Goal: Task Accomplishment & Management: Use online tool/utility

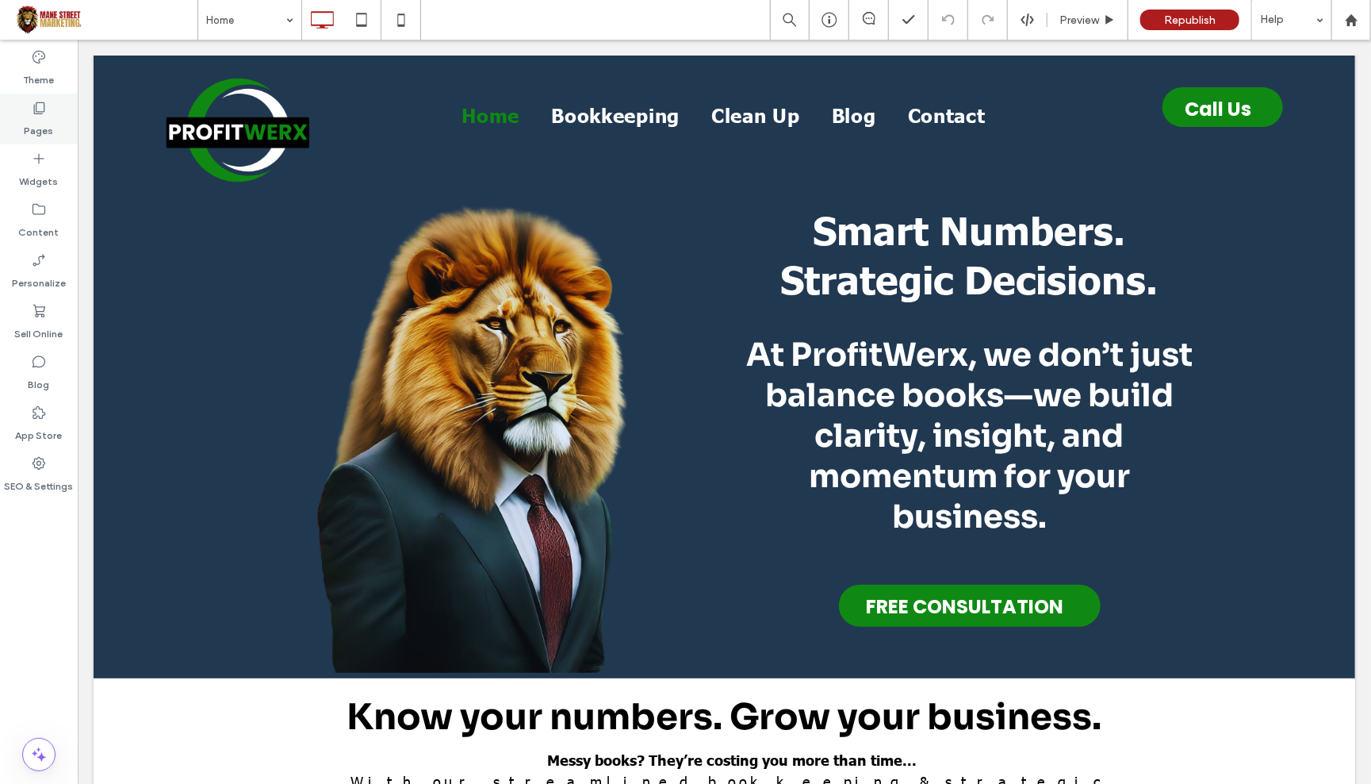
click at [56, 106] on div "Pages" at bounding box center [39, 119] width 78 height 51
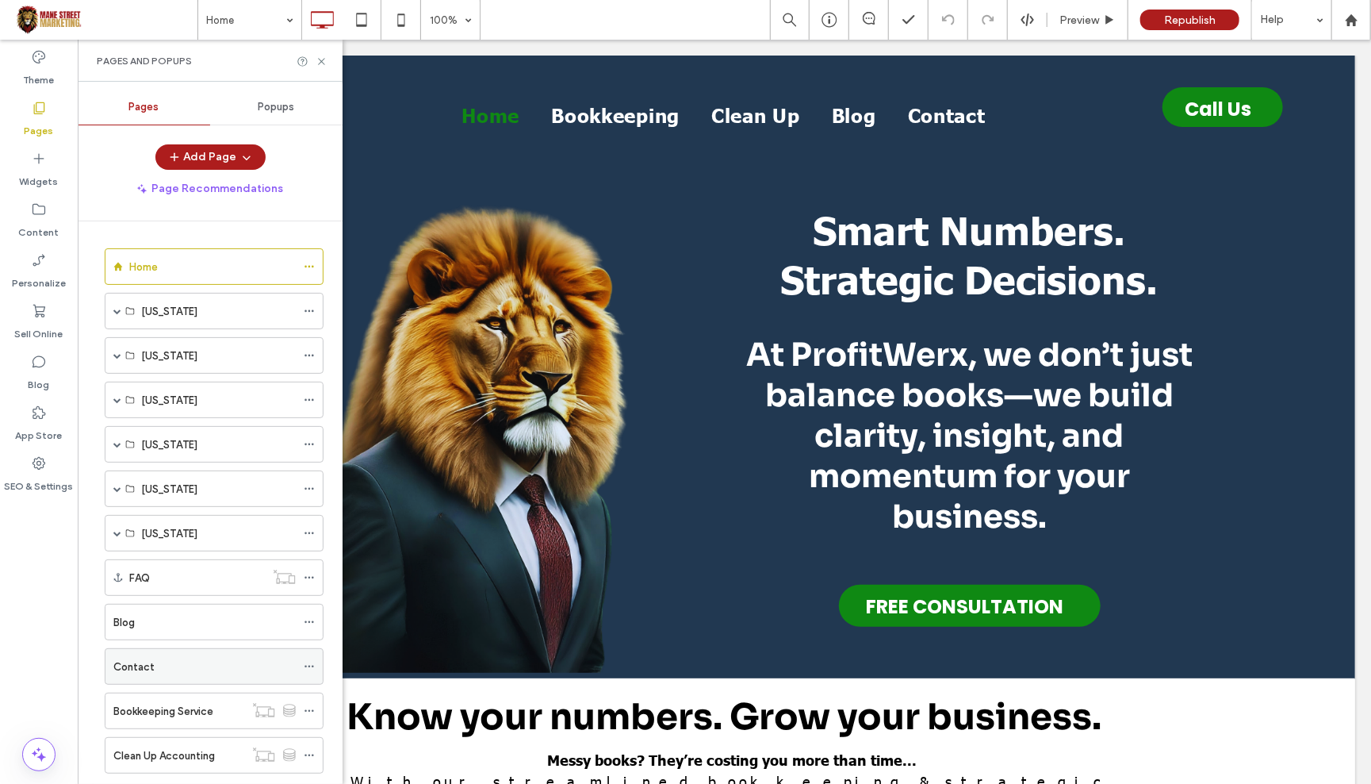
click at [119, 668] on label "Contact" at bounding box center [133, 667] width 41 height 28
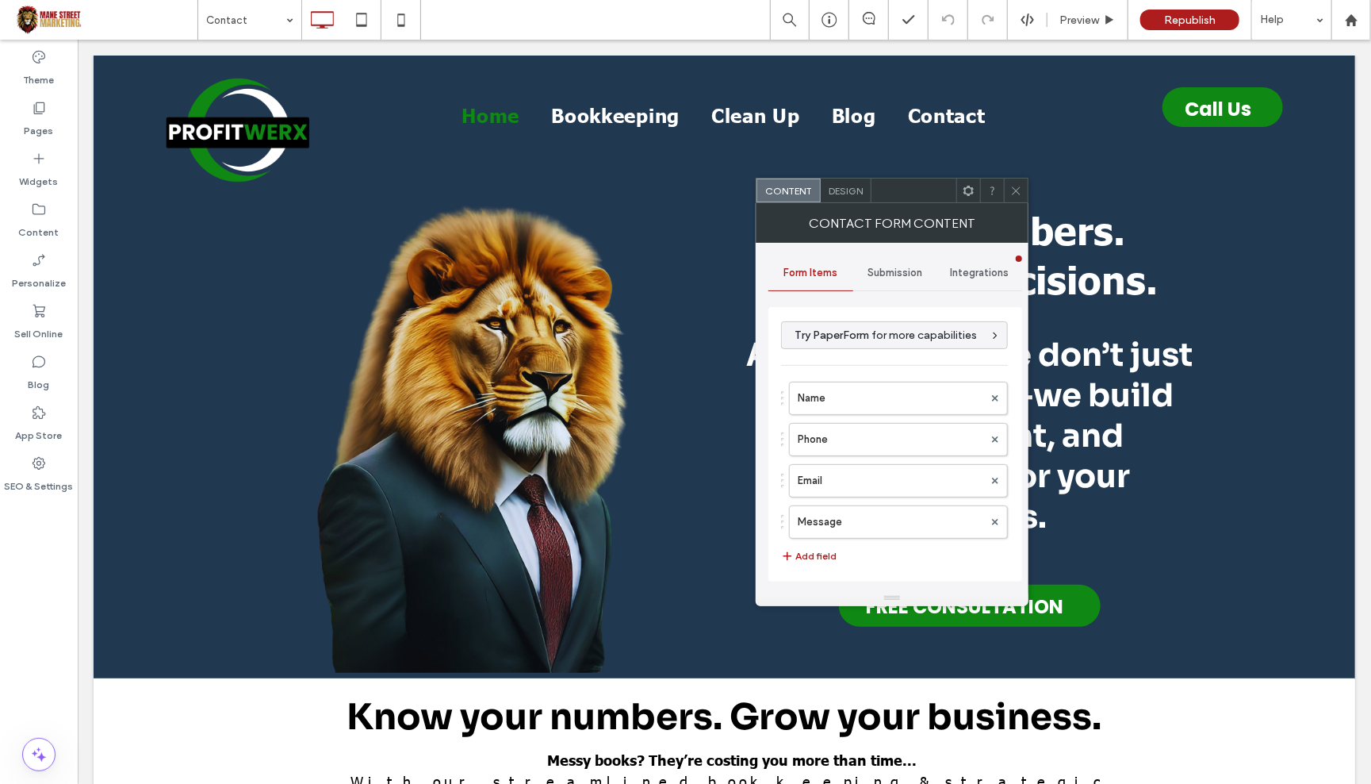
click at [854, 198] on div "Design" at bounding box center [846, 190] width 51 height 24
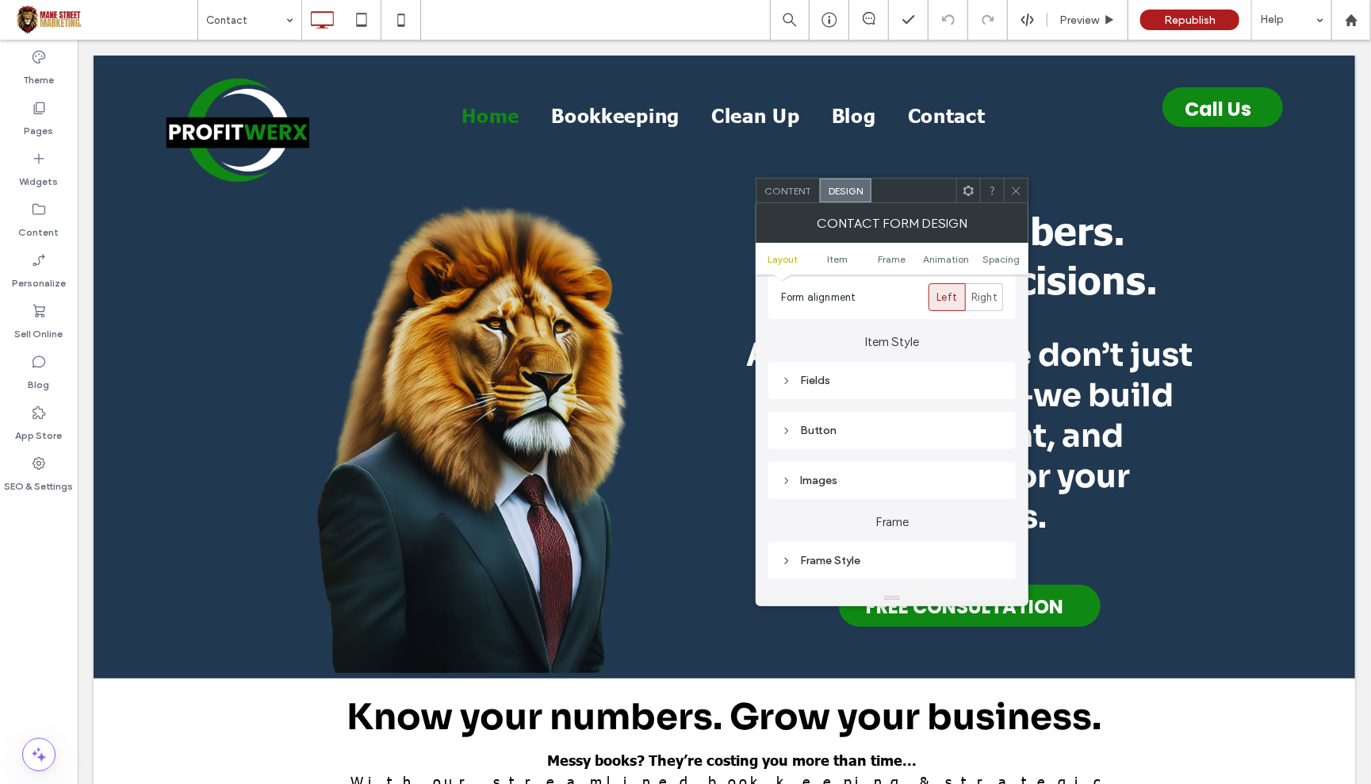
scroll to position [193, 0]
click at [788, 378] on icon at bounding box center [786, 383] width 11 height 11
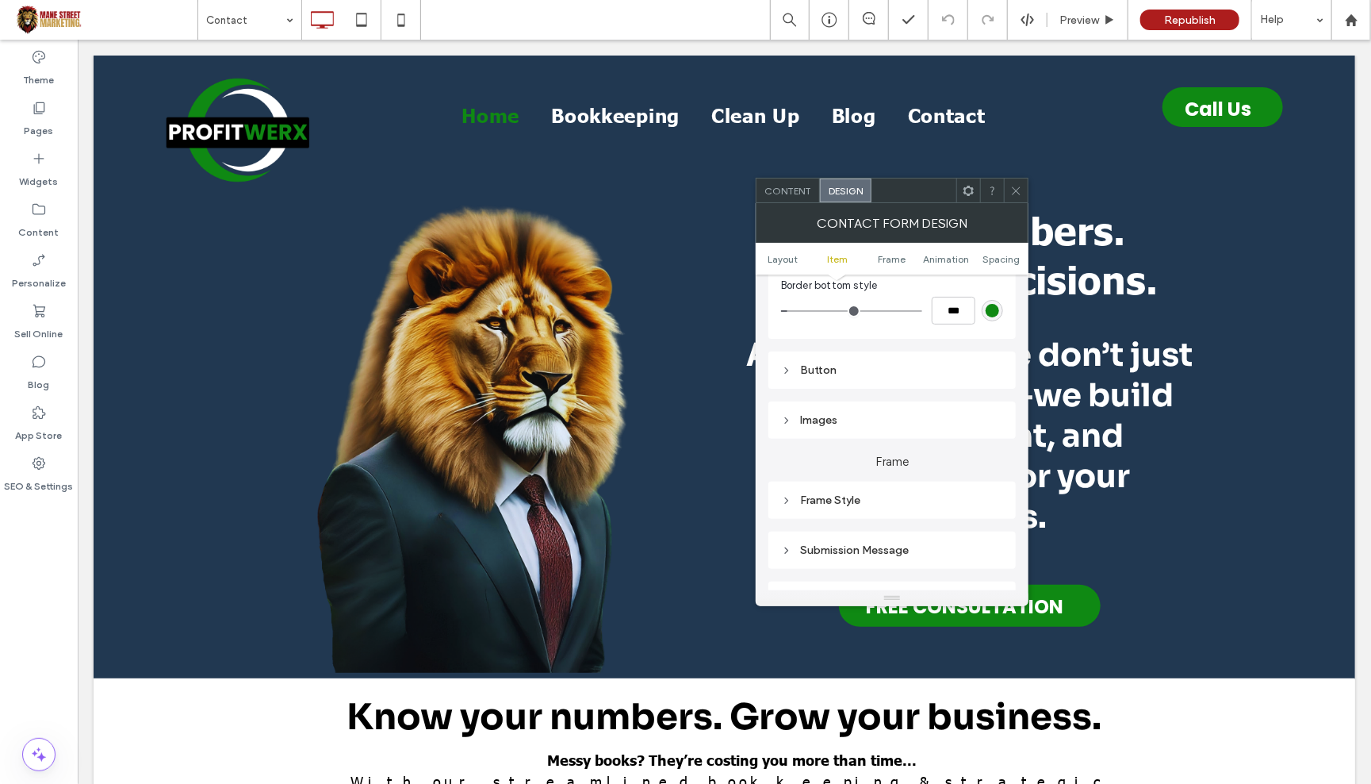
scroll to position [404, 0]
click at [833, 362] on div "Button" at bounding box center [892, 360] width 222 height 21
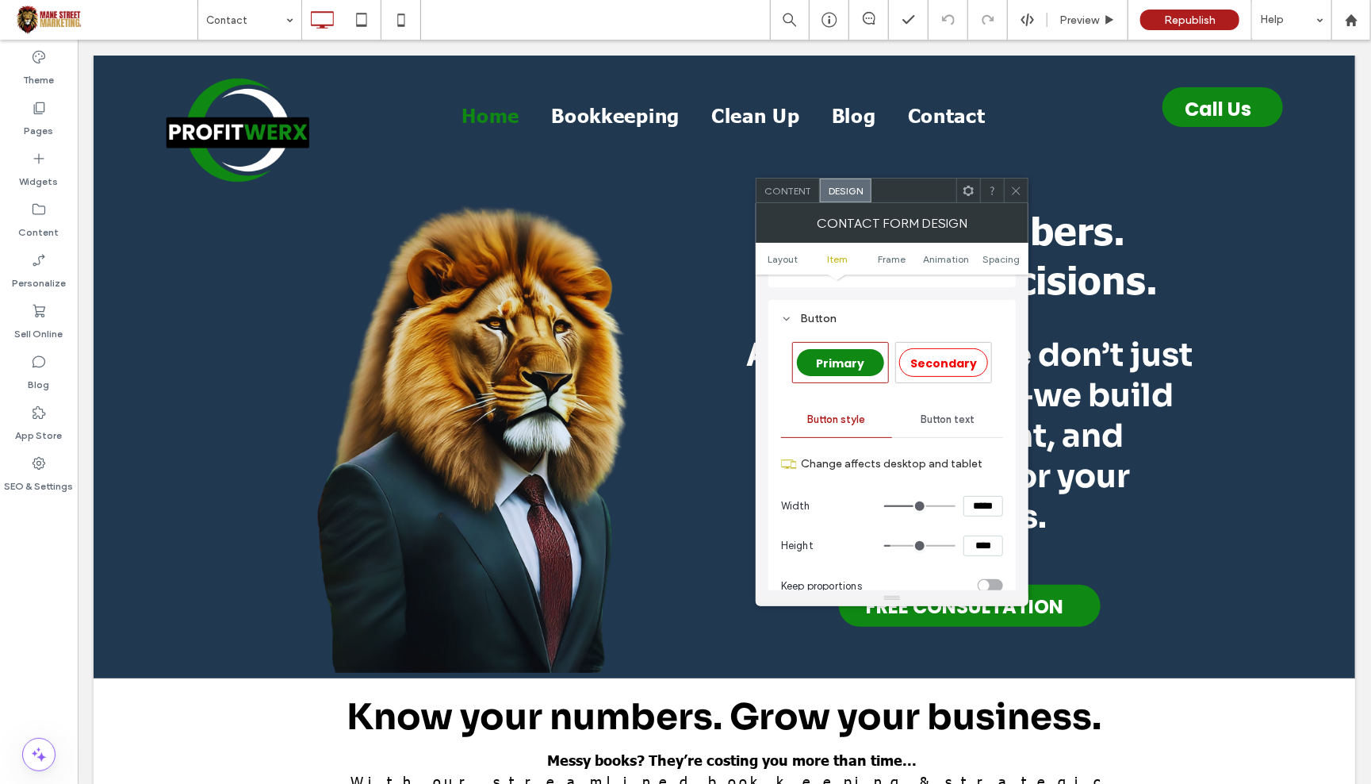
scroll to position [466, 0]
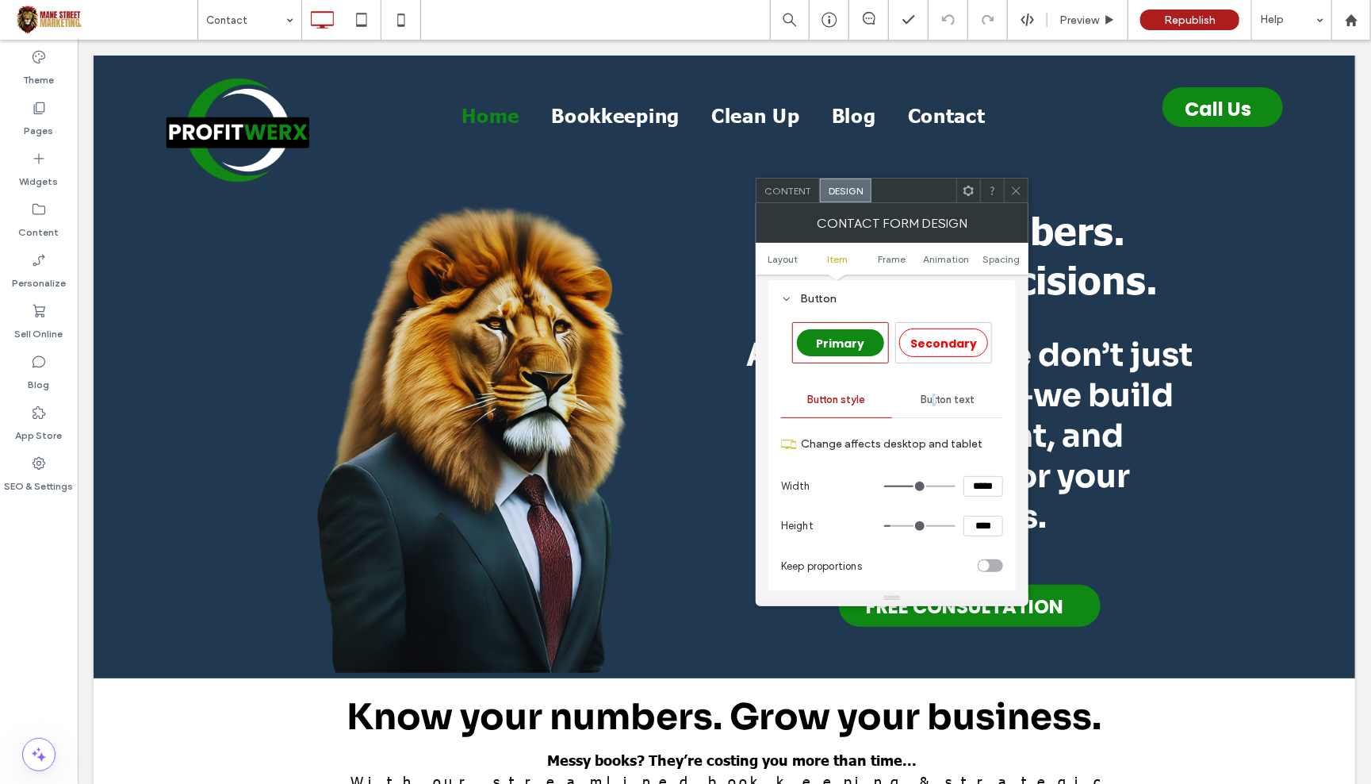
click at [935, 393] on span "Button text" at bounding box center [948, 399] width 54 height 13
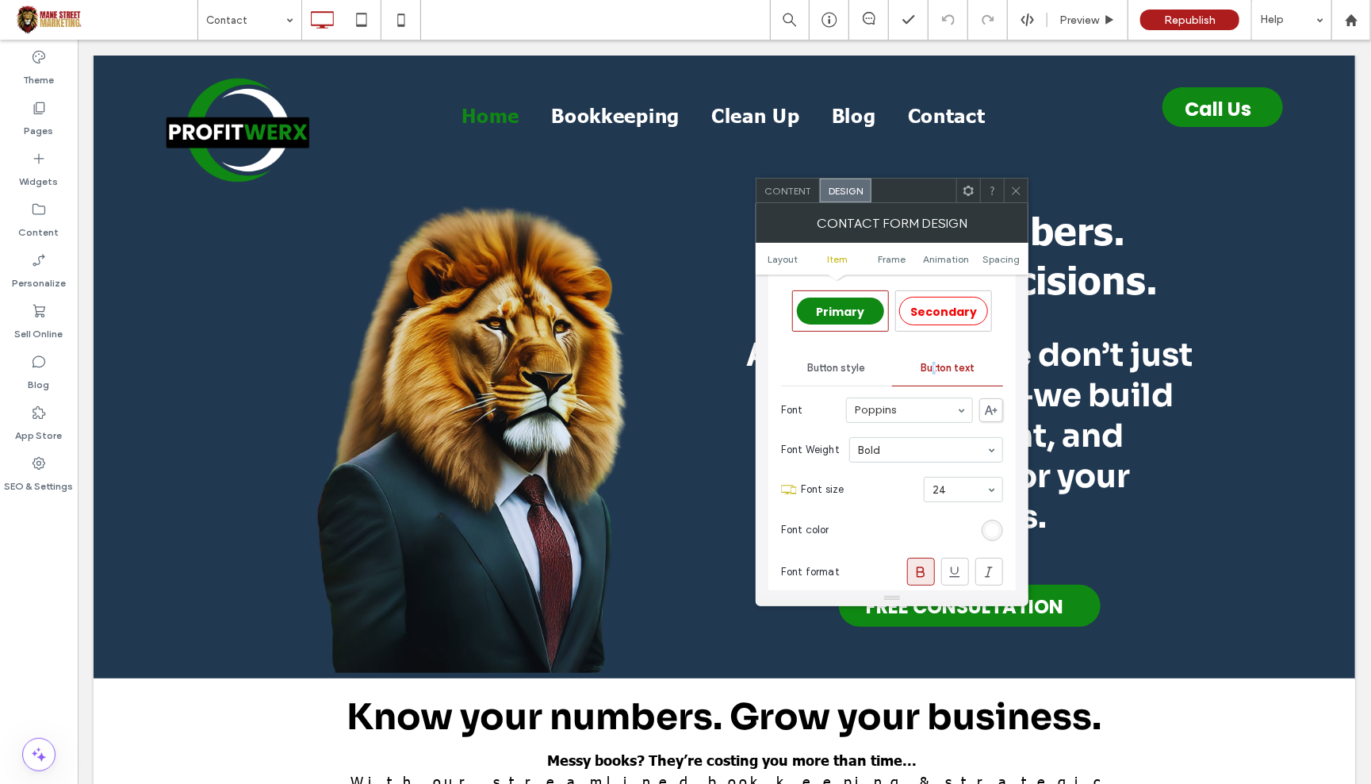
scroll to position [509, 0]
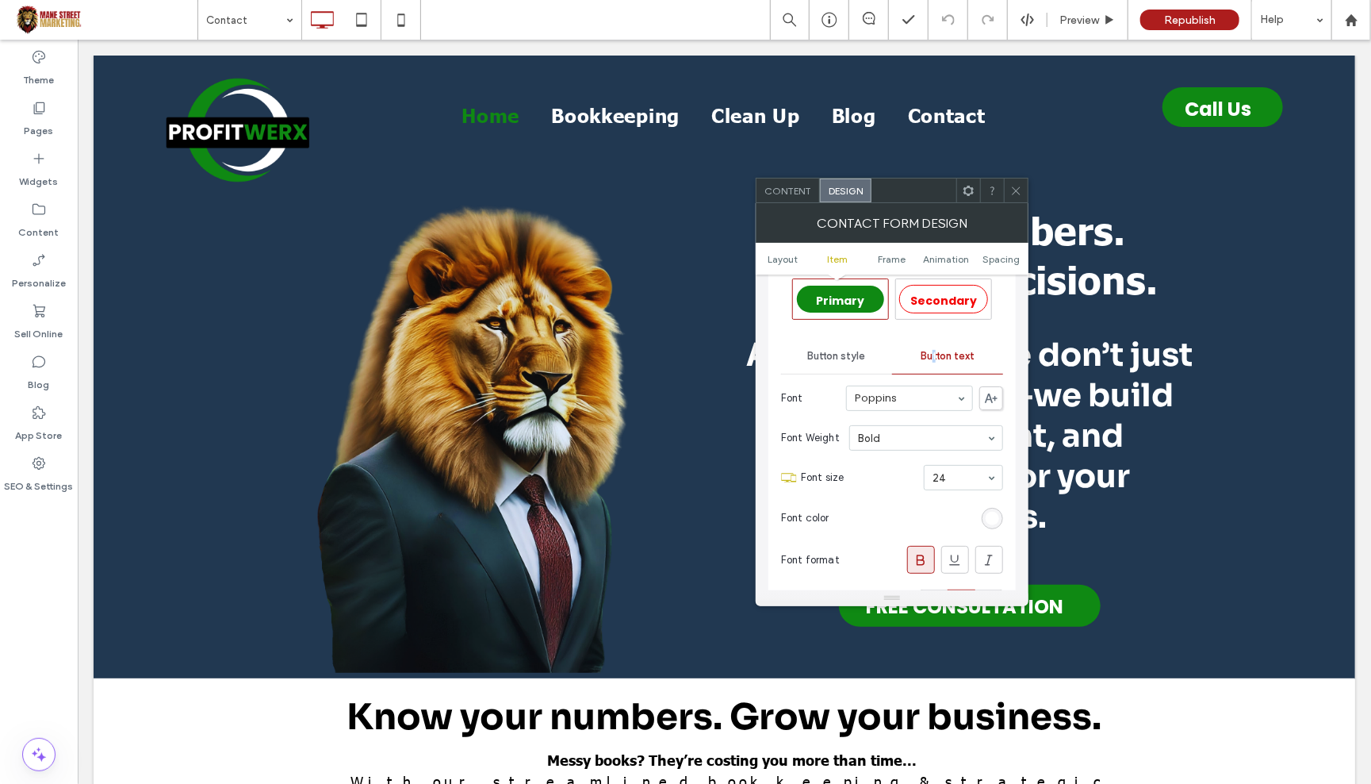
click at [1014, 190] on icon at bounding box center [1016, 191] width 12 height 12
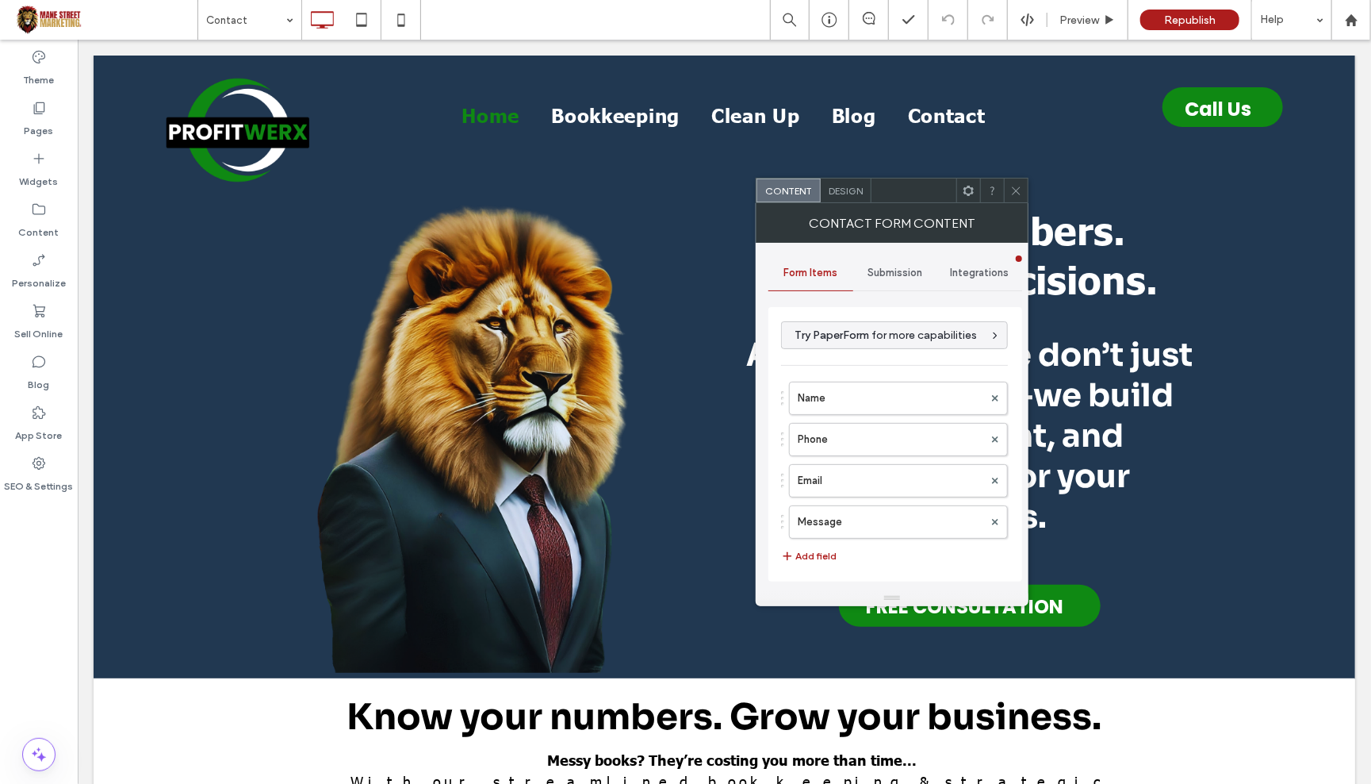
click at [905, 276] on span "Submission" at bounding box center [895, 272] width 55 height 13
click at [979, 275] on span "Integrations" at bounding box center [980, 272] width 59 height 13
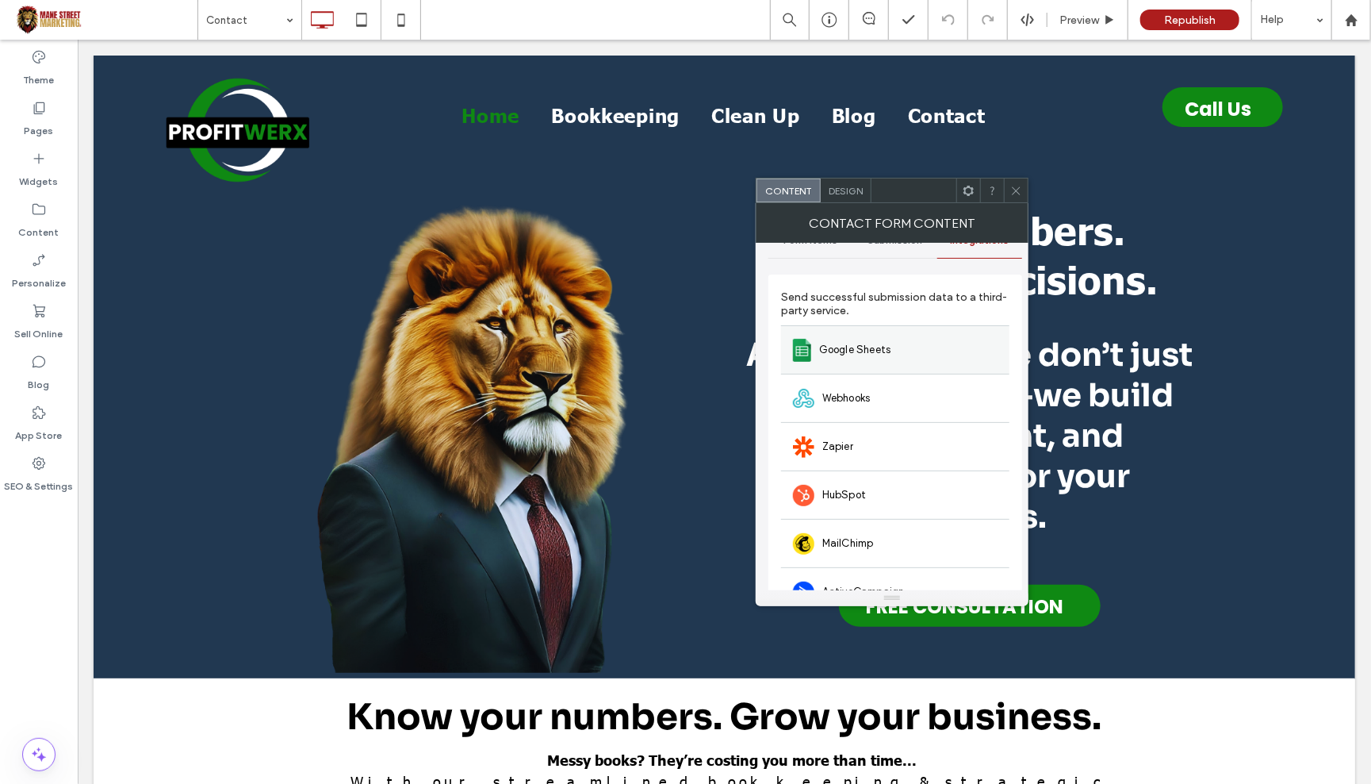
scroll to position [0, 0]
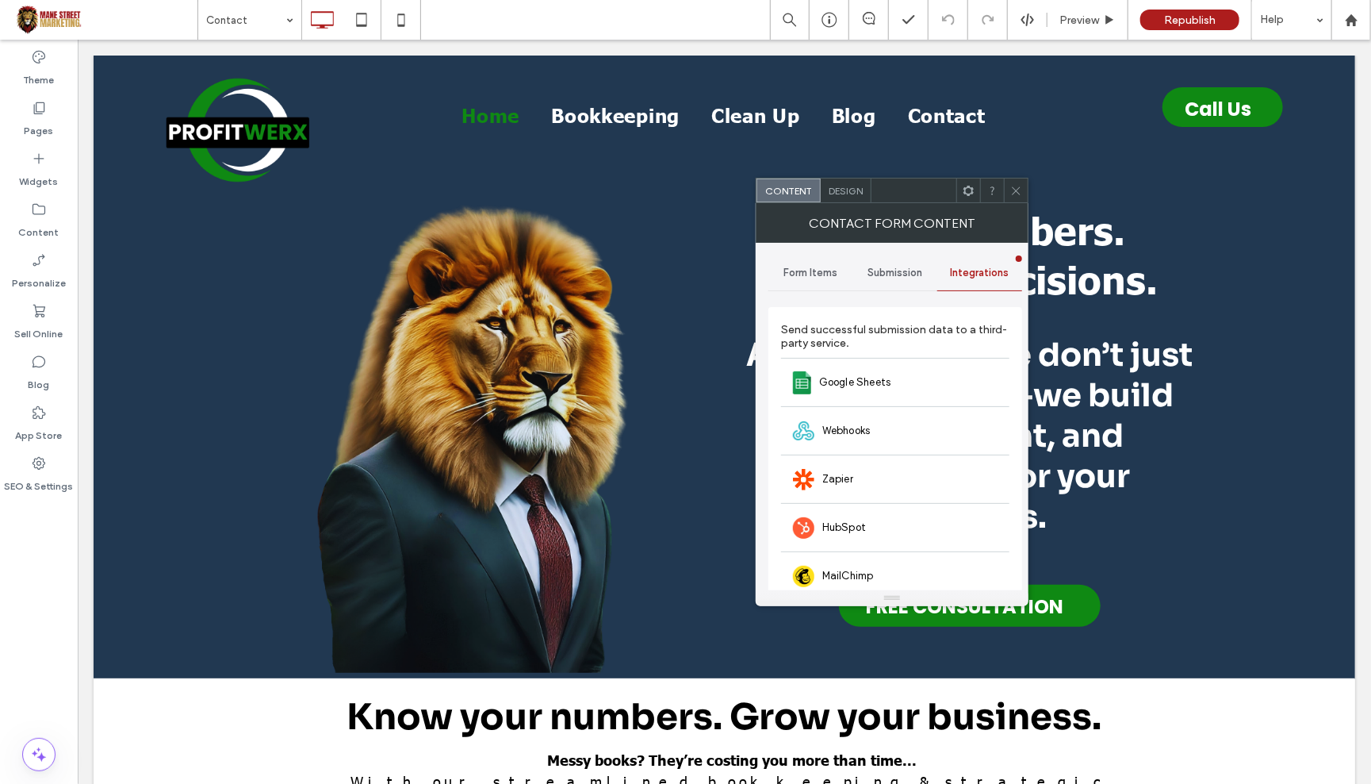
click at [1006, 267] on span "Integrations" at bounding box center [980, 272] width 59 height 13
click at [869, 389] on div "Google Sheets" at bounding box center [895, 382] width 228 height 48
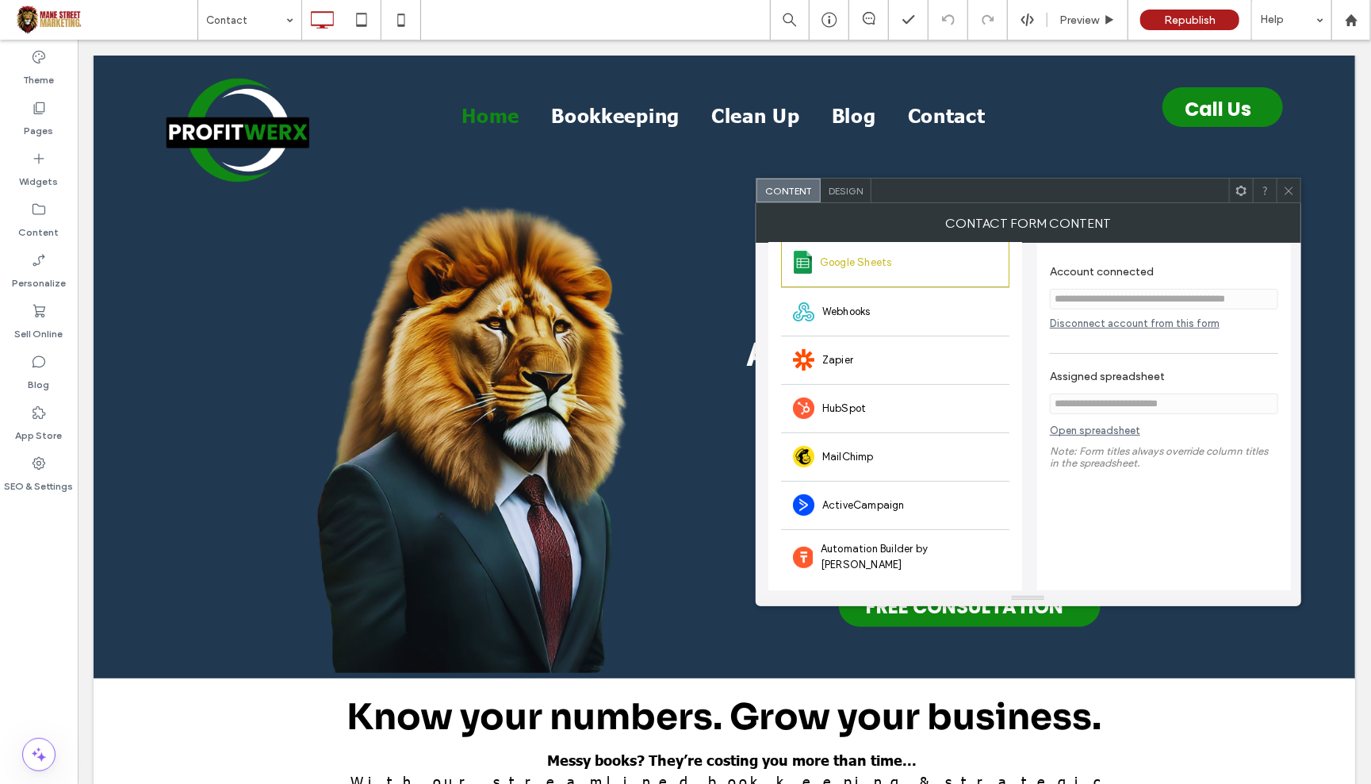
scroll to position [129, 0]
click at [1085, 434] on link "Open spreadsheet" at bounding box center [1095, 435] width 90 height 20
click at [1293, 198] on span at bounding box center [1289, 190] width 12 height 24
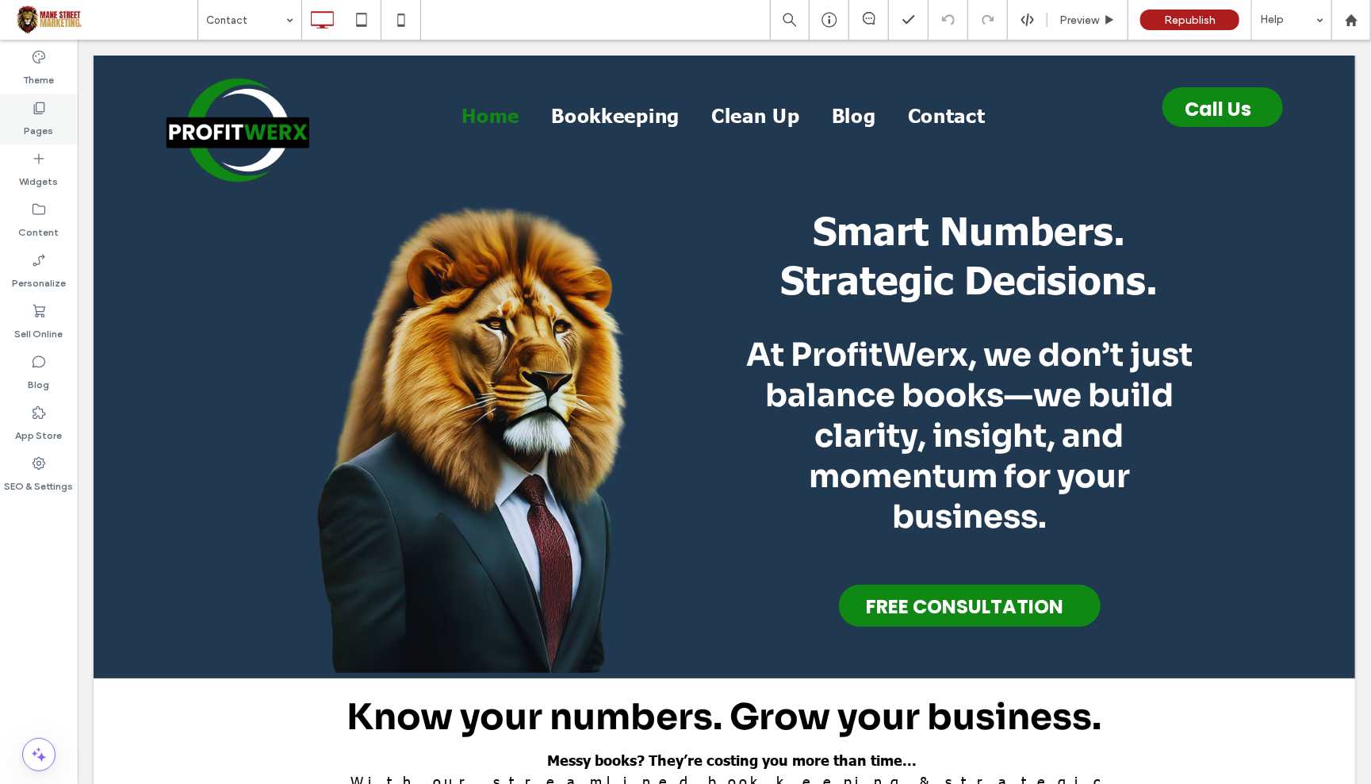
click at [27, 105] on div "Pages" at bounding box center [39, 119] width 78 height 51
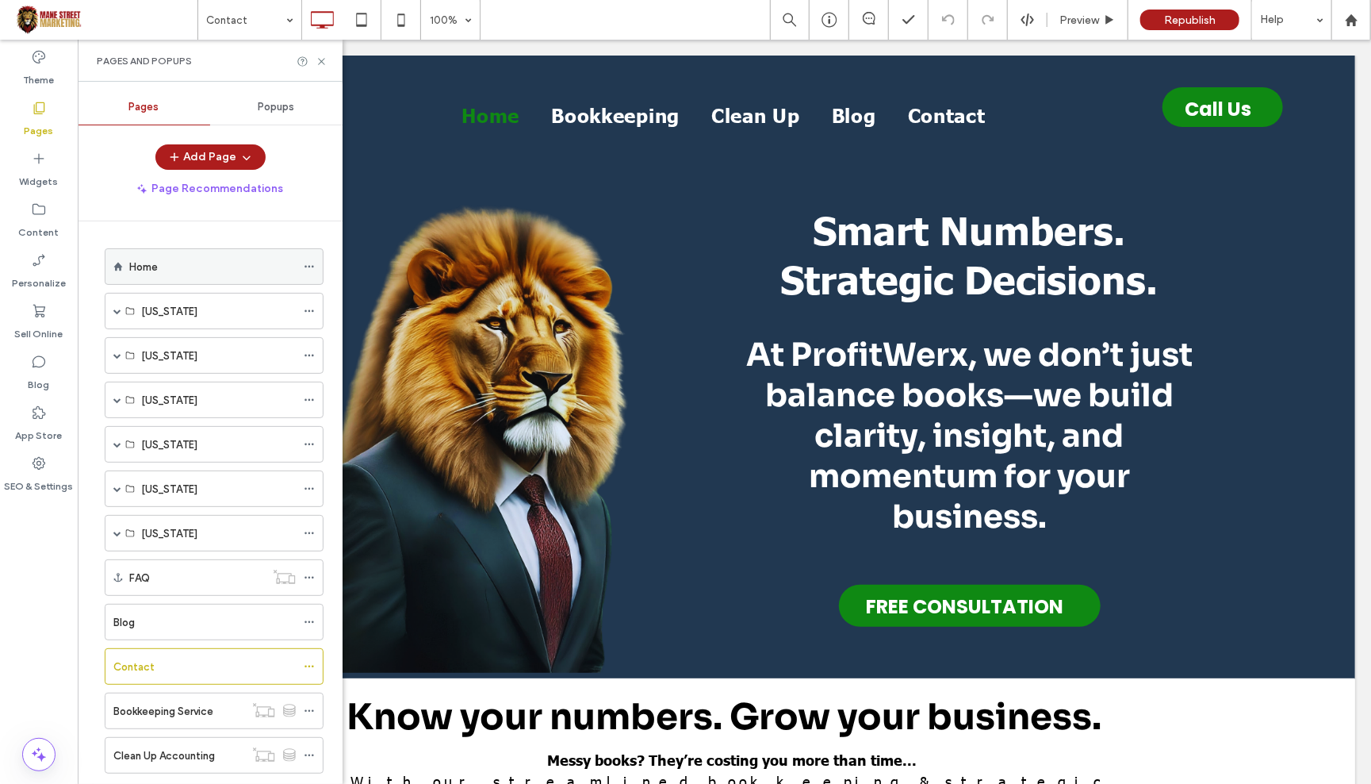
click at [134, 267] on label "Home" at bounding box center [143, 267] width 29 height 28
click at [324, 61] on icon at bounding box center [322, 62] width 12 height 12
